Goal: Find specific page/section: Find specific page/section

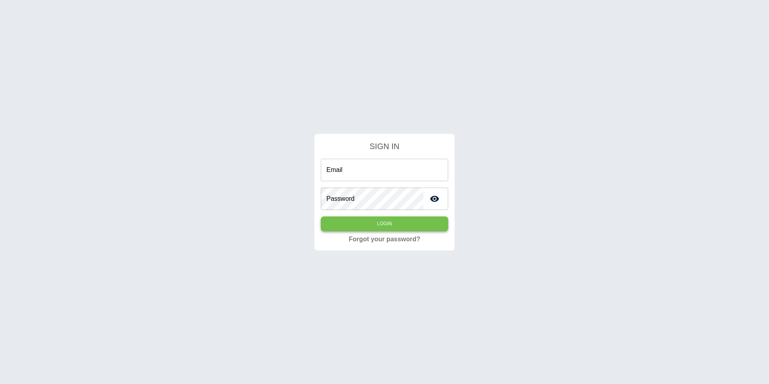
type input "**********"
click at [413, 228] on button "Login" at bounding box center [384, 223] width 127 height 15
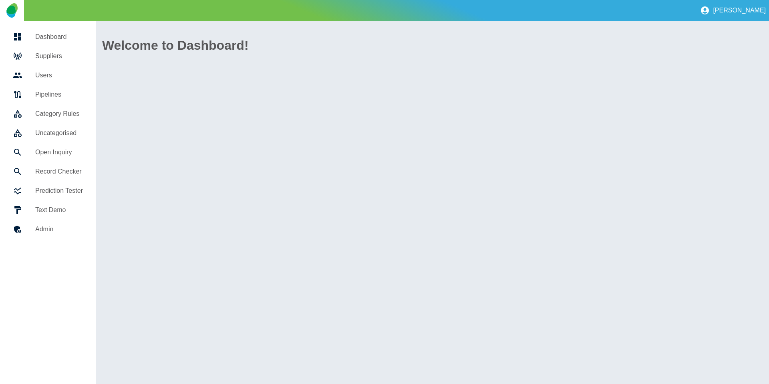
click at [36, 40] on h5 "Dashboard" at bounding box center [59, 37] width 48 height 10
click at [35, 49] on link "Suppliers" at bounding box center [47, 55] width 83 height 19
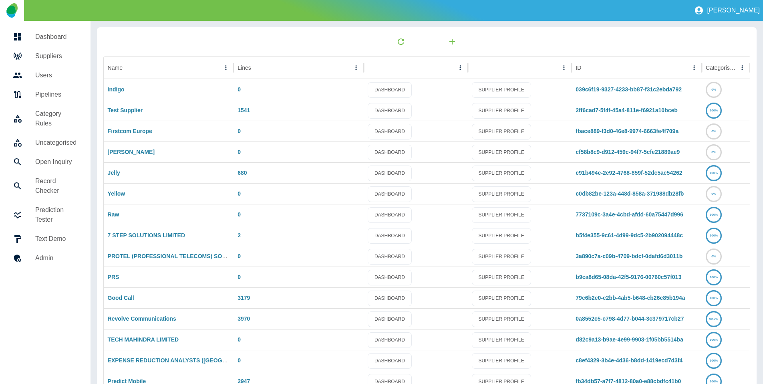
scroll to position [42, 0]
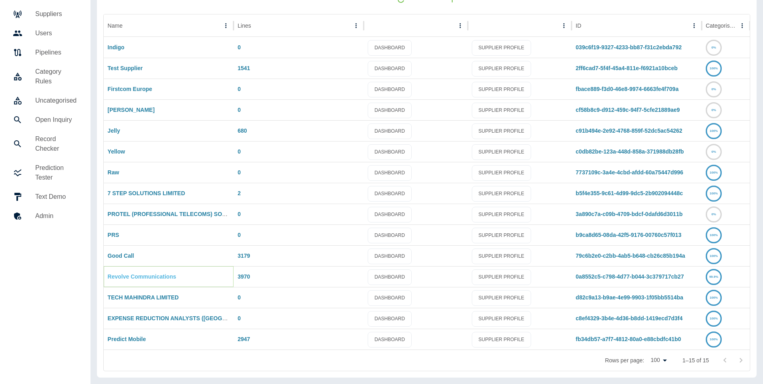
click at [117, 276] on link "Revolve Communications" at bounding box center [142, 276] width 68 height 6
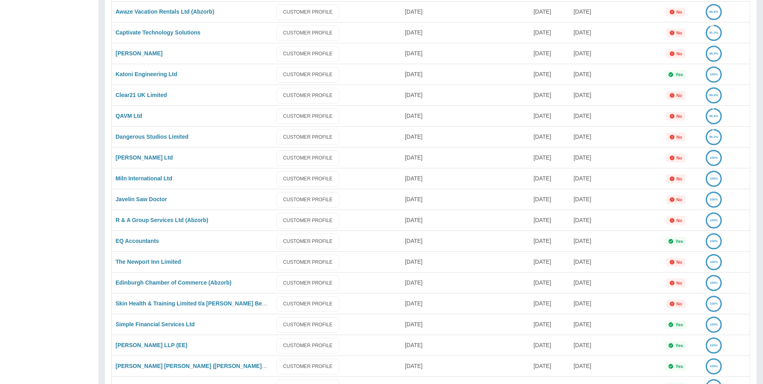
scroll to position [725, 0]
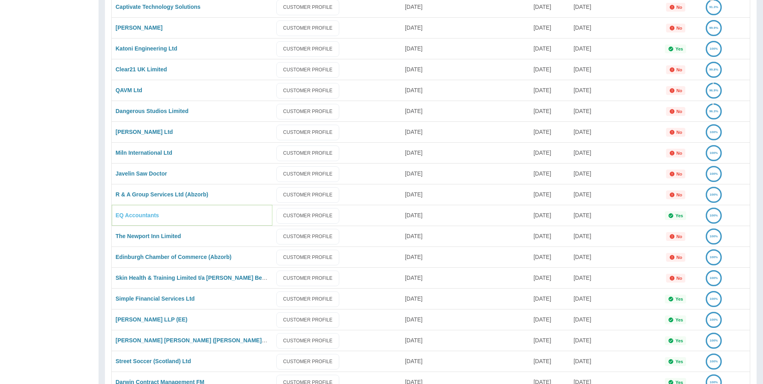
click at [142, 217] on link "EQ Accountants" at bounding box center [137, 215] width 43 height 6
